Goal: Transaction & Acquisition: Purchase product/service

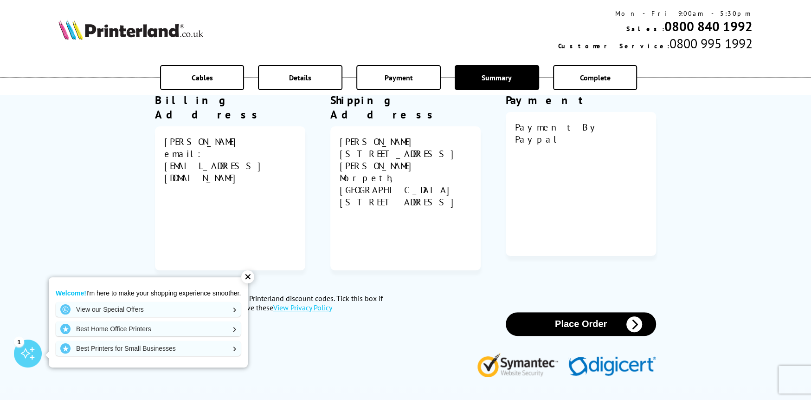
scroll to position [418, 0]
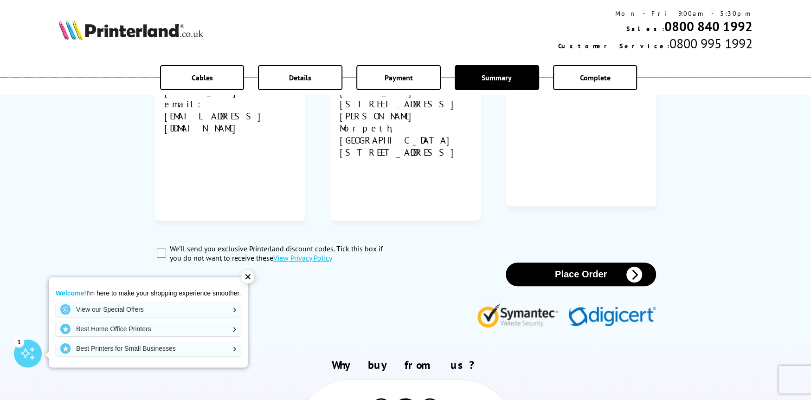
click at [583, 262] on button "Place Order" at bounding box center [581, 274] width 150 height 24
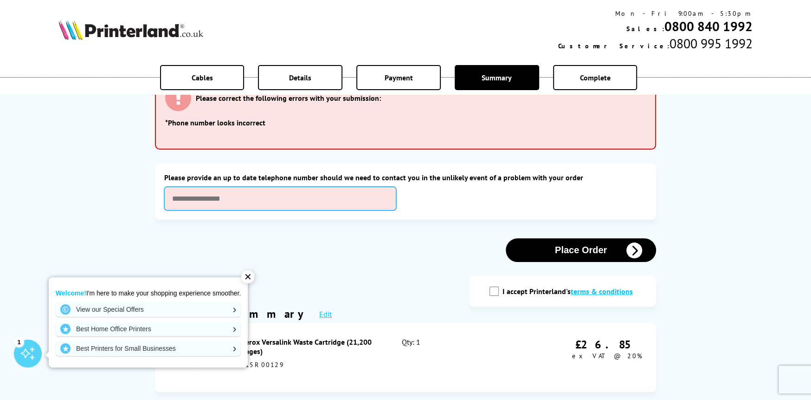
scroll to position [0, 0]
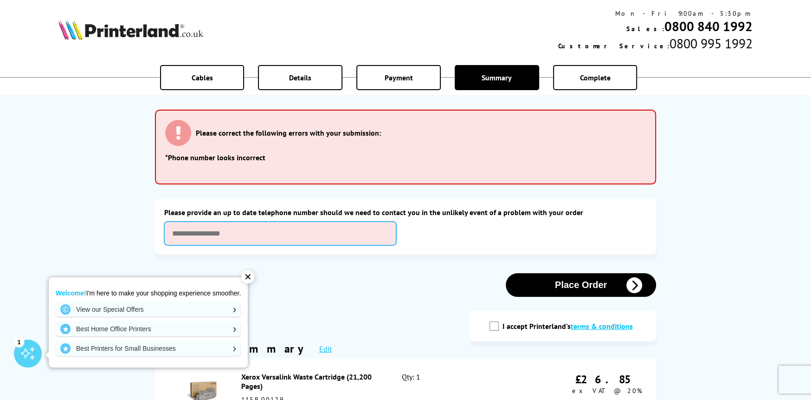
click at [229, 231] on input "text" at bounding box center [280, 233] width 232 height 24
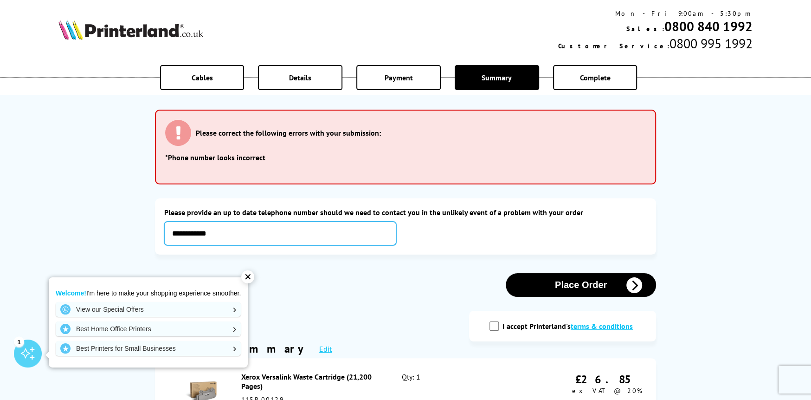
type input "**********"
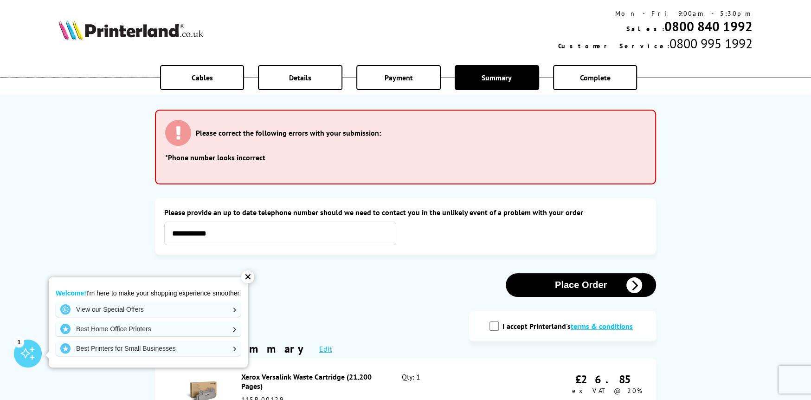
click at [559, 288] on button "Place Order" at bounding box center [581, 285] width 150 height 24
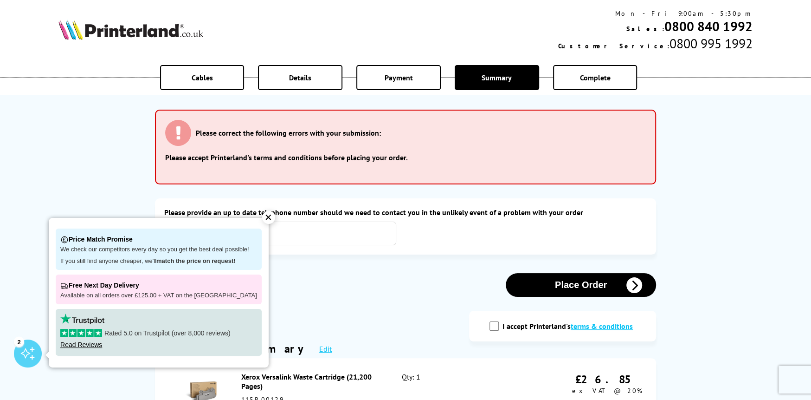
click at [262, 216] on div "✕" at bounding box center [268, 217] width 13 height 13
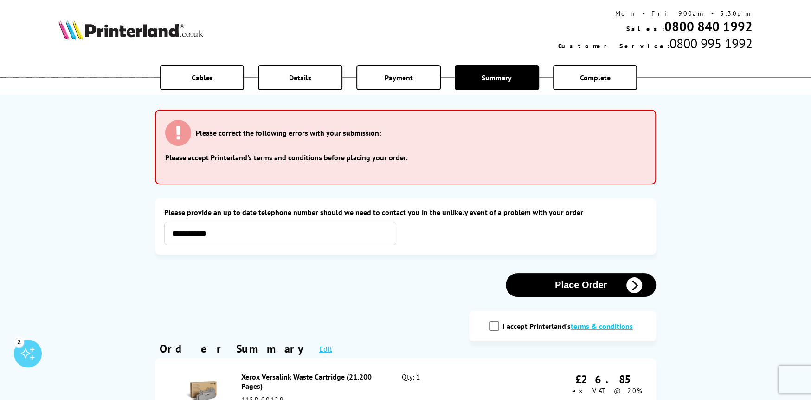
click at [494, 326] on input "I accept Printerland's terms & conditions" at bounding box center [494, 325] width 9 height 9
checkbox input "true"
click at [636, 285] on icon "button" at bounding box center [635, 285] width 16 height 16
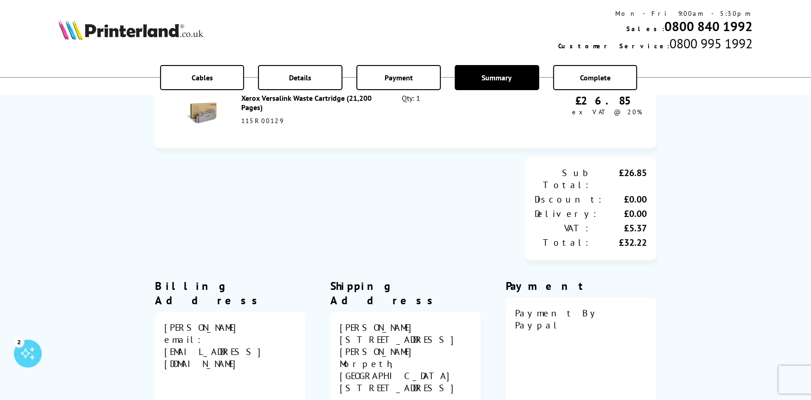
scroll to position [246, 0]
